Goal: Check status

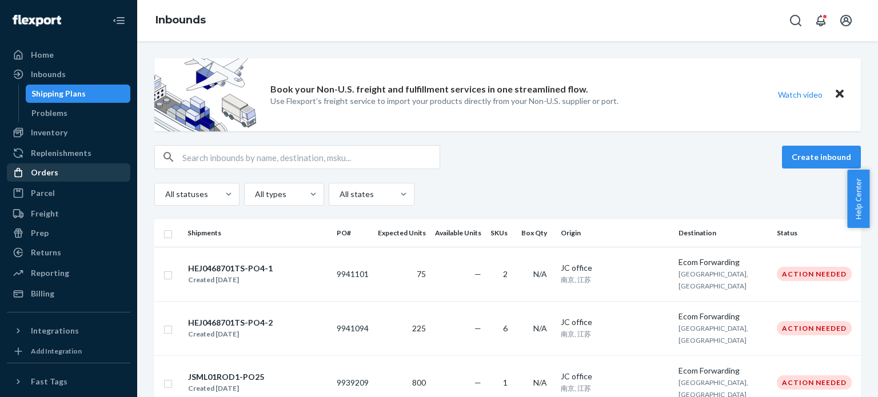
click at [59, 175] on div "Orders" at bounding box center [68, 173] width 121 height 16
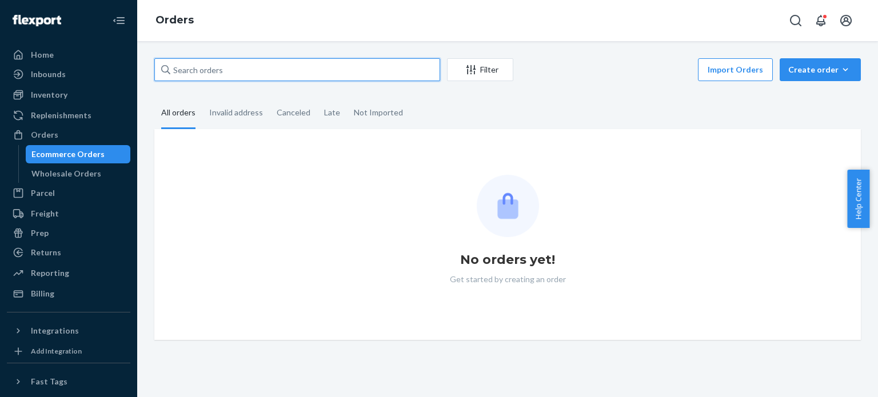
click at [286, 66] on input "text" at bounding box center [297, 69] width 286 height 23
paste input "HJ2488597"
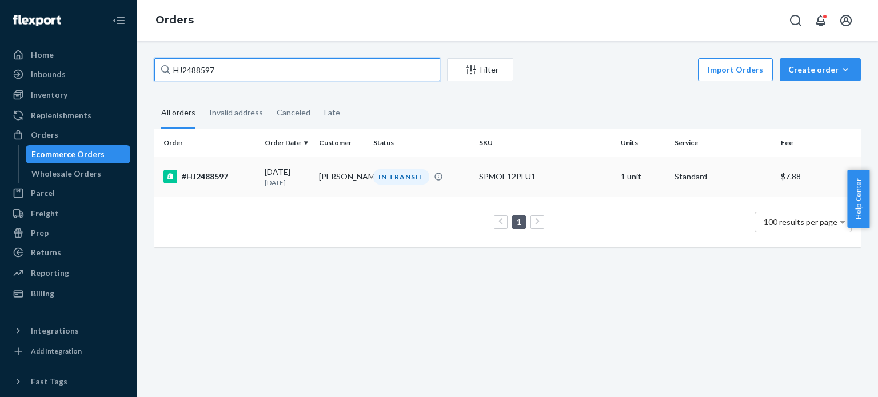
type input "HJ2488597"
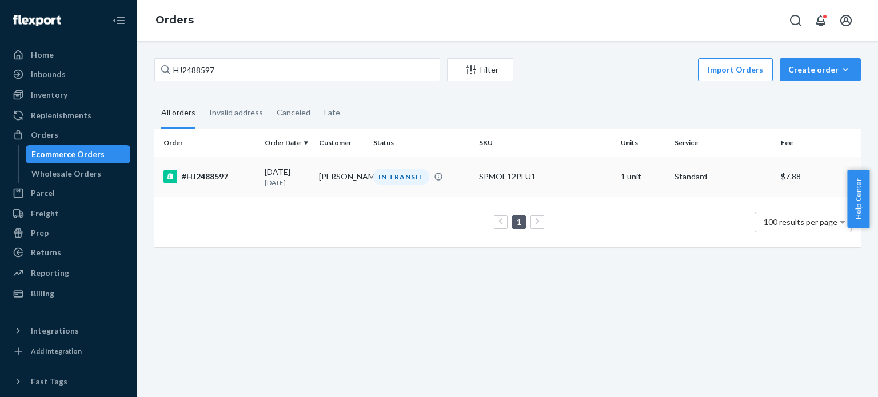
click at [216, 173] on div "#HJ2488597" at bounding box center [210, 177] width 92 height 14
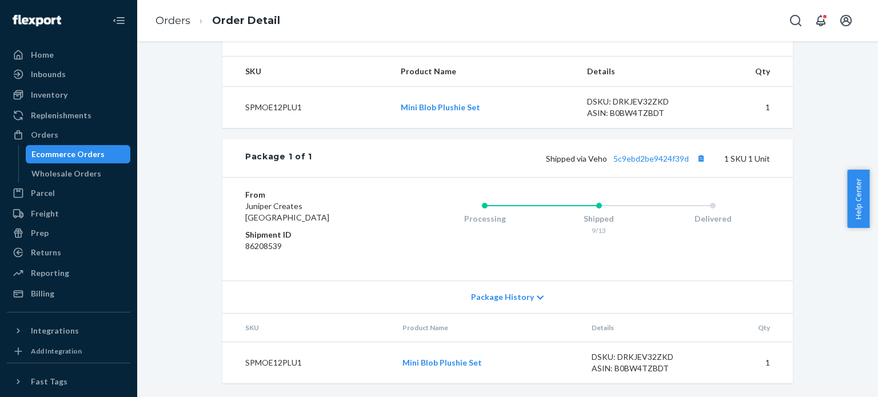
scroll to position [424, 0]
click at [647, 160] on link "5c9ebd2be9424f39d" at bounding box center [651, 159] width 75 height 10
